Goal: Navigation & Orientation: Find specific page/section

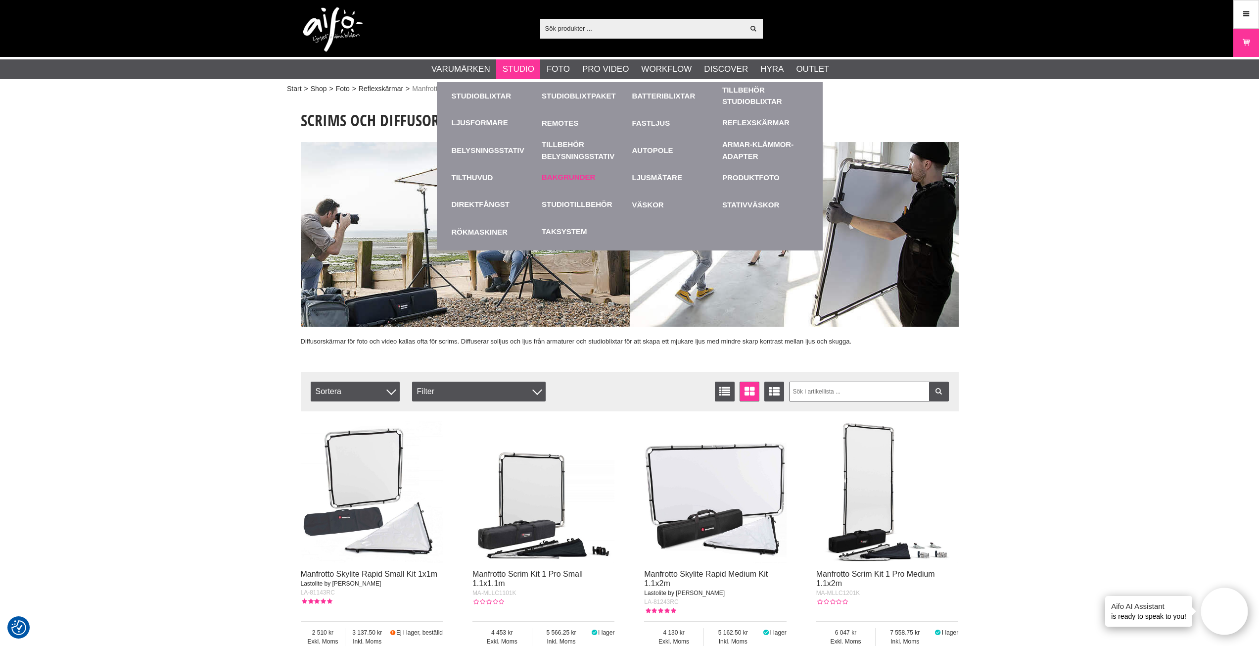
click at [575, 176] on link "Bakgrunder" at bounding box center [568, 177] width 53 height 11
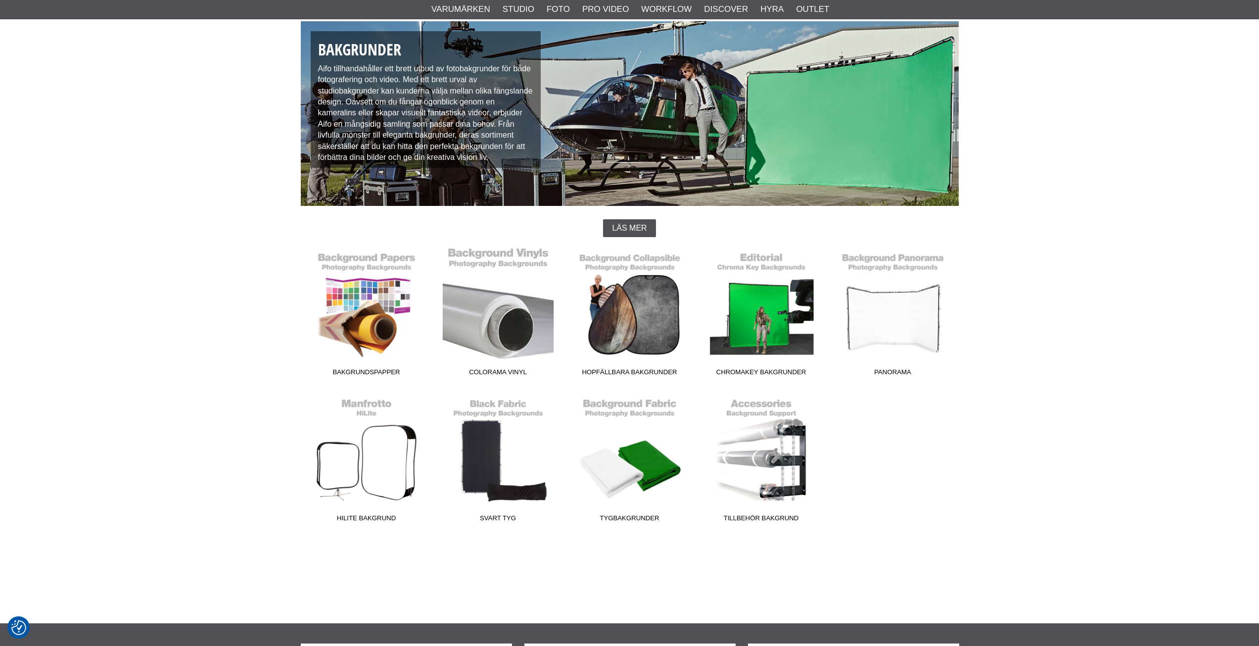
scroll to position [99, 0]
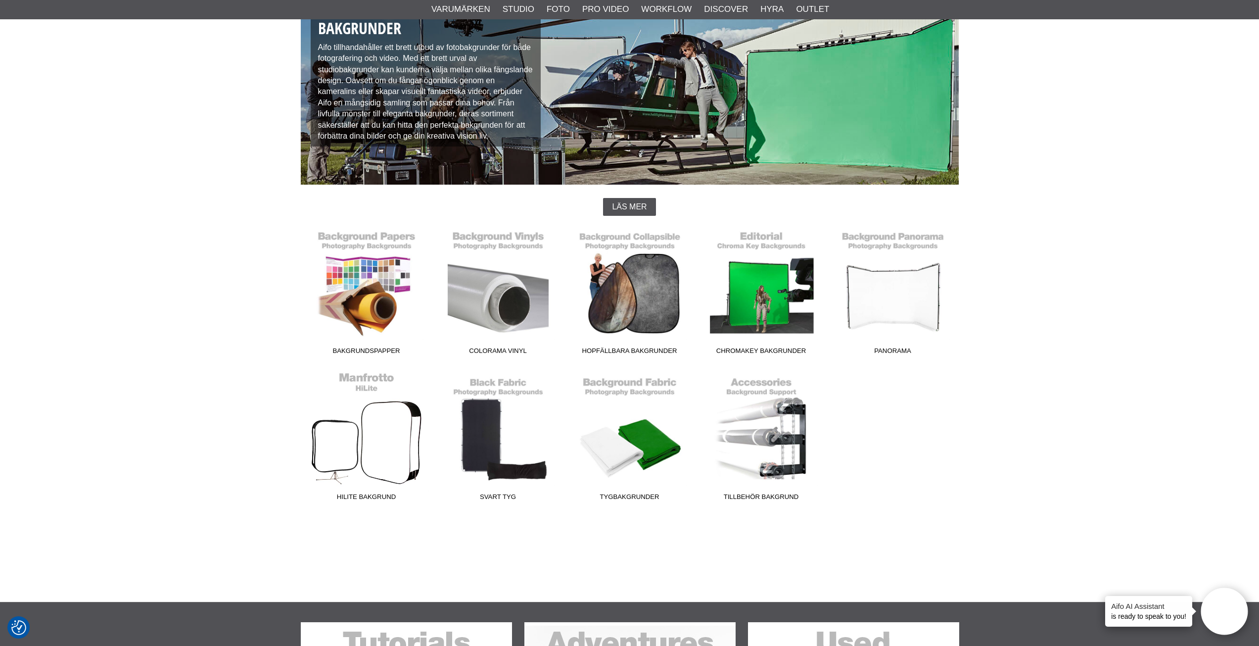
click at [353, 446] on link "HiLite Bakgrund" at bounding box center [367, 439] width 132 height 134
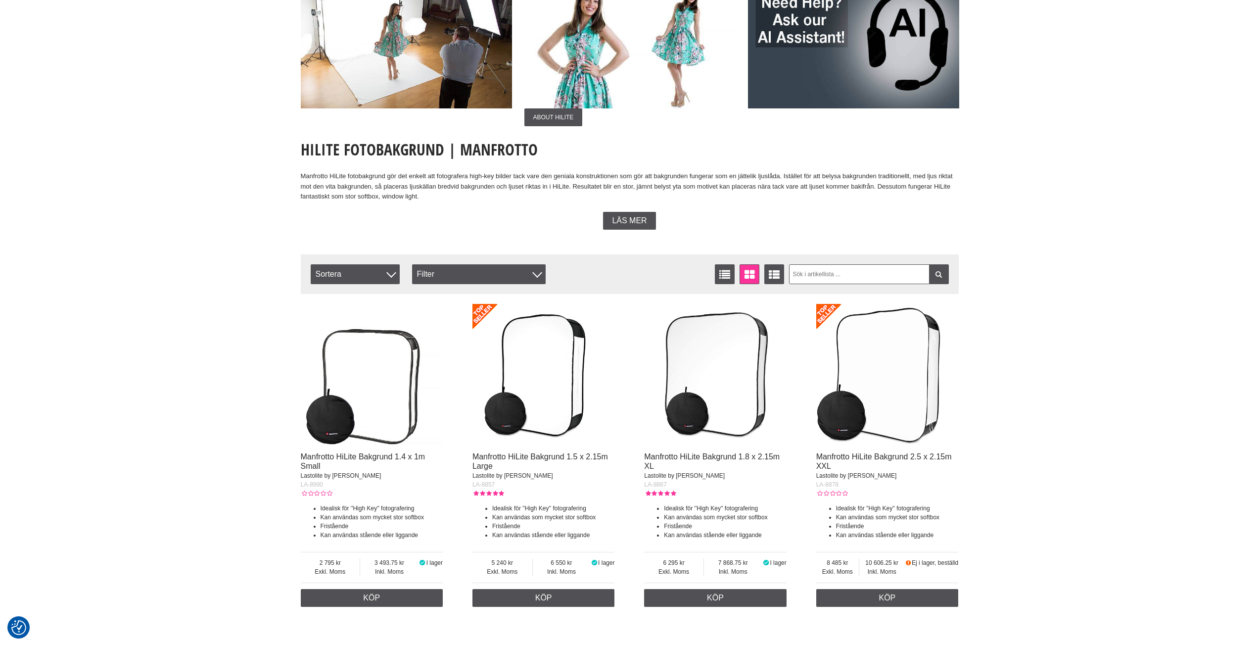
scroll to position [148, 0]
